Goal: Find specific fact: Find specific fact

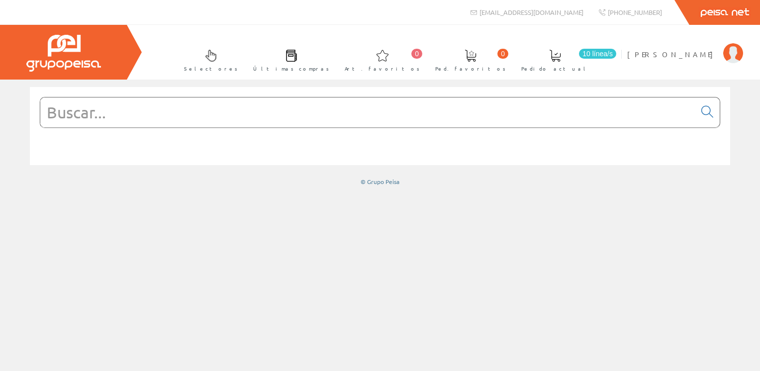
click at [238, 115] on input "text" at bounding box center [367, 112] width 655 height 30
paste input "2055650"
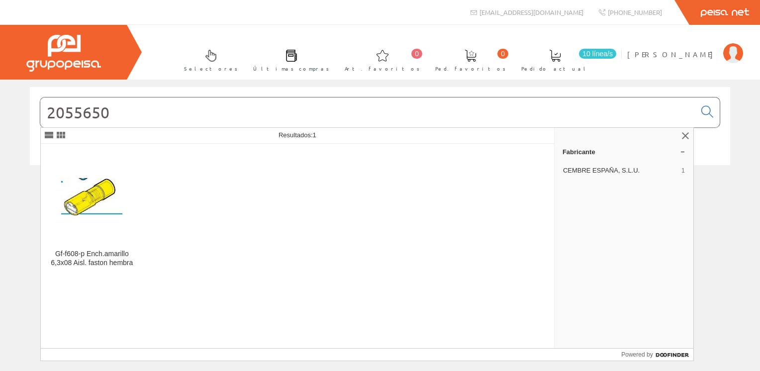
type input "2055650"
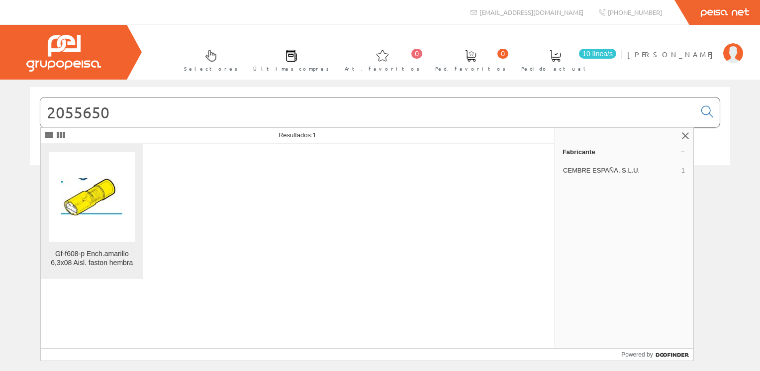
click at [93, 236] on figure at bounding box center [92, 197] width 87 height 90
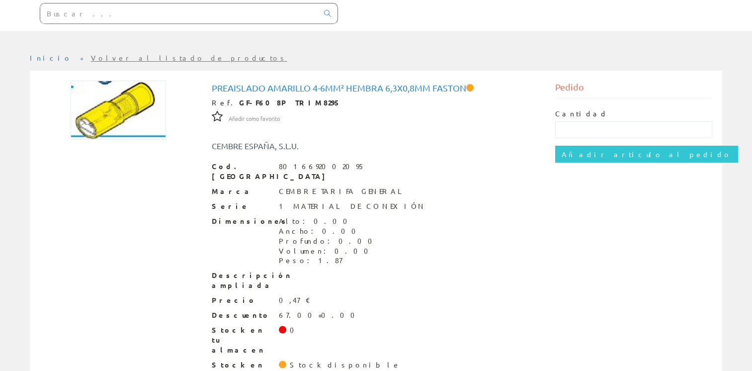
scroll to position [99, 0]
click at [551, 263] on div "Preaislado amarillo 4-6mm² hembra 6,3x0,8mm faston Ref. GF-F608P TRIM8295 Añadi…" at bounding box center [376, 237] width 688 height 314
click at [607, 280] on div "Preaislado amarillo 4-6mm² hembra 6,3x0,8mm faston Ref. GF-F608P TRIM8295 Añadi…" at bounding box center [376, 237] width 688 height 314
